Goal: Navigation & Orientation: Go to known website

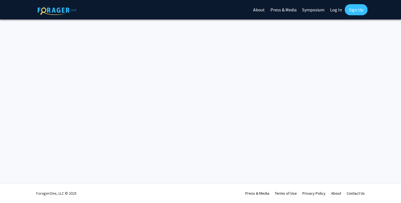
click at [334, 11] on link "Log In" at bounding box center [336, 9] width 18 height 19
click at [337, 9] on link "Log In" at bounding box center [336, 9] width 18 height 19
click at [338, 9] on link "Log In" at bounding box center [336, 9] width 18 height 19
click at [333, 11] on link "Log In" at bounding box center [336, 9] width 18 height 19
